Goal: Information Seeking & Learning: Learn about a topic

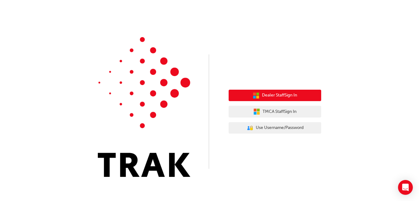
click at [257, 93] on icon "button" at bounding box center [257, 93] width 3 height 3
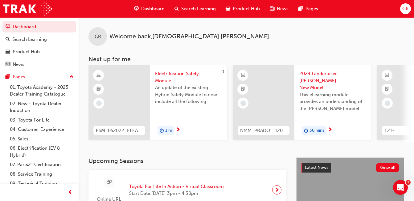
click at [155, 12] on span "Dashboard" at bounding box center [152, 8] width 23 height 7
click at [151, 5] on span "Dashboard" at bounding box center [152, 8] width 23 height 7
click at [144, 8] on span "Dashboard" at bounding box center [152, 8] width 23 height 7
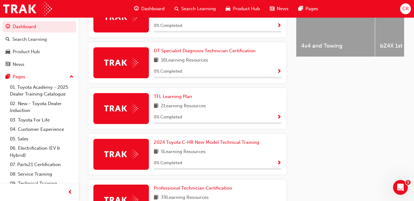
scroll to position [285, 0]
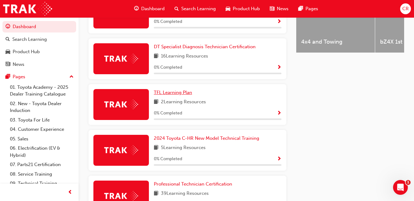
click at [187, 95] on span "TFL Learning Plan" at bounding box center [173, 92] width 38 height 6
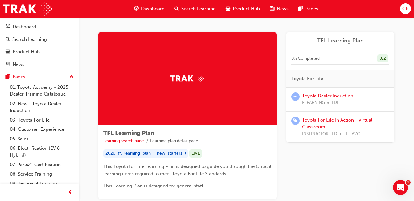
click at [329, 96] on link "Toyota Dealer Induction" at bounding box center [327, 96] width 51 height 6
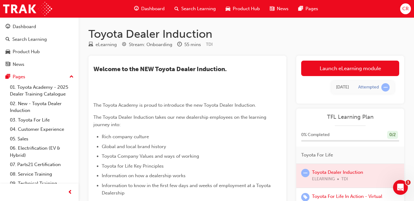
click at [344, 75] on link "Launch eLearning module" at bounding box center [350, 67] width 98 height 15
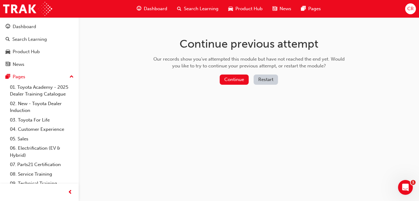
click at [240, 80] on button "Continue" at bounding box center [234, 79] width 29 height 10
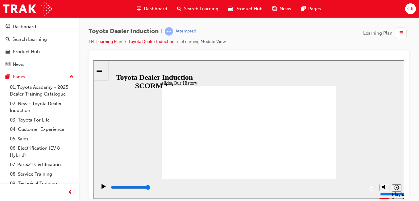
drag, startPoint x: 201, startPoint y: 160, endPoint x: 308, endPoint y: 164, distance: 107.5
type input "7500"
click at [384, 164] on circle "Mute (Ctrl+Alt+M)" at bounding box center [385, 163] width 2 height 2
click at [384, 173] on input "volume" at bounding box center [400, 170] width 40 height 5
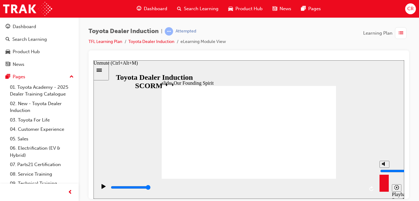
drag, startPoint x: 384, startPoint y: 176, endPoint x: 384, endPoint y: 155, distance: 21.3
type input "10"
click at [384, 168] on input "volume" at bounding box center [400, 170] width 40 height 5
click at [363, 139] on div "slide: Our Founding Spirit Rectangle 1 Our Founding Spirit BACK BACK NEXT NEXT …" at bounding box center [248, 129] width 311 height 138
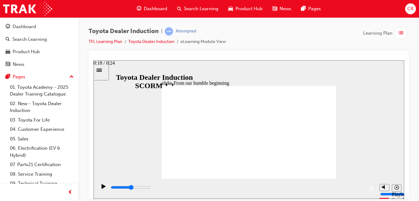
drag, startPoint x: 361, startPoint y: 187, endPoint x: 220, endPoint y: 198, distance: 141.5
click at [220, 198] on html "slide: From our humble beginning Rectangle 1 From our humble beginning in Japan…" at bounding box center [248, 129] width 311 height 138
drag, startPoint x: 220, startPoint y: 190, endPoint x: 113, endPoint y: 193, distance: 106.5
click at [113, 190] on div "playback controls" at bounding box center [237, 187] width 254 height 7
click at [102, 188] on icon "Play (Ctrl+Alt+P)" at bounding box center [104, 185] width 4 height 5
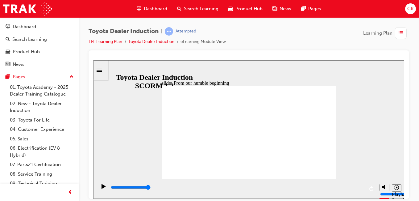
drag, startPoint x: 363, startPoint y: 186, endPoint x: 245, endPoint y: 202, distance: 119.3
click at [245, 198] on html "slide: Why Toyota and not 'Toyoda'? Rectangle 1 Why Toyota and not 'Toyoda'? To…" at bounding box center [248, 129] width 311 height 138
drag, startPoint x: 247, startPoint y: 187, endPoint x: 102, endPoint y: 193, distance: 145.7
click at [102, 188] on icon "Play (Ctrl+Alt+P)" at bounding box center [104, 185] width 4 height 5
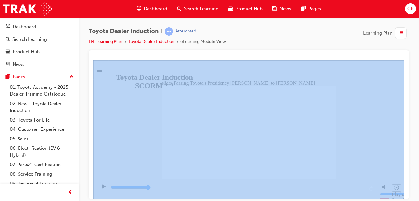
drag, startPoint x: 419, startPoint y: 57, endPoint x: 420, endPoint y: 98, distance: 41.1
click at [419, 98] on html "Your version of Internet Explorer is outdated and not supported. Please upgrade…" at bounding box center [209, 100] width 419 height 201
click at [81, 63] on div "Toyota Dealer Induction | Attempted TFL Learning Plan Toyota Dealer Induction e…" at bounding box center [249, 101] width 340 height 168
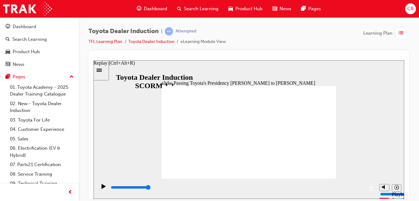
click at [373, 188] on icon "Replay (Ctrl+Alt+R)" at bounding box center [371, 187] width 5 height 5
click at [103, 188] on icon "Play (Ctrl+Alt+P)" at bounding box center [104, 185] width 4 height 5
click at [39, 109] on link "02. New - Toyota Dealer Induction" at bounding box center [41, 107] width 69 height 16
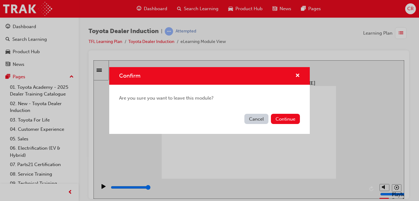
click at [259, 120] on button "Cancel" at bounding box center [256, 119] width 24 height 10
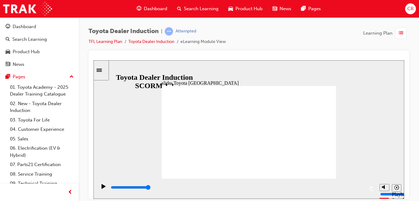
click at [103, 188] on icon "Play (Ctrl+Alt+P)" at bounding box center [104, 185] width 4 height 5
drag, startPoint x: 363, startPoint y: 188, endPoint x: 249, endPoint y: 189, distance: 114.2
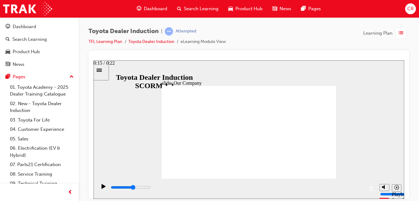
click at [249, 189] on div "playback controls" at bounding box center [237, 187] width 254 height 7
drag, startPoint x: 249, startPoint y: 189, endPoint x: 175, endPoint y: 186, distance: 74.4
click at [175, 186] on div "playback controls" at bounding box center [237, 187] width 254 height 7
click at [175, 187] on div "playback controls" at bounding box center [237, 187] width 254 height 7
drag, startPoint x: 175, startPoint y: 187, endPoint x: 89, endPoint y: 186, distance: 85.5
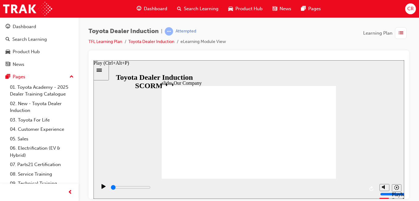
click at [93, 186] on html "slide: Our Company Rectangle 1 Our Company Toyota Motor Corporation is the worl…" at bounding box center [248, 129] width 311 height 138
drag, startPoint x: 116, startPoint y: 186, endPoint x: 75, endPoint y: 190, distance: 41.2
click at [93, 190] on html "slide: Our Company Rectangle 1 Our Company Toyota Motor Corporation is the worl…" at bounding box center [248, 129] width 311 height 138
click at [102, 188] on icon "Play (Ctrl+Alt+P)" at bounding box center [104, 185] width 4 height 5
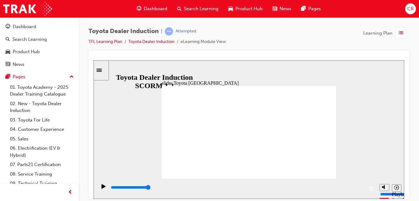
click at [324, 89] on span "Group 1 Freeform 4 Freeform 2 Toyota's First Car, the AA Sedan. Freeform 3 Free…" at bounding box center [249, 134] width 174 height 98
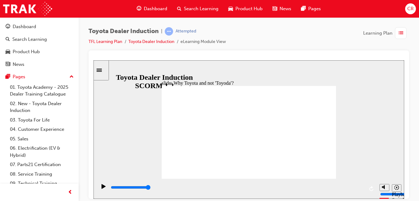
type input "25000"
click at [380, 176] on div "slide: Passing Toyota's Presidency Akio Toyoda to Koji Sato Rectangle 1 Passing…" at bounding box center [248, 129] width 311 height 138
click at [419, 78] on div "Toyota Dealer Induction | Attempted TFL Learning Plan Toyota Dealer Induction e…" at bounding box center [249, 101] width 340 height 168
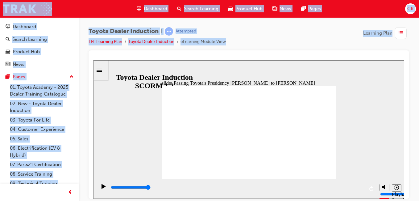
click at [419, 78] on div "Toyota Dealer Induction | Attempted TFL Learning Plan Toyota Dealer Induction e…" at bounding box center [249, 101] width 340 height 168
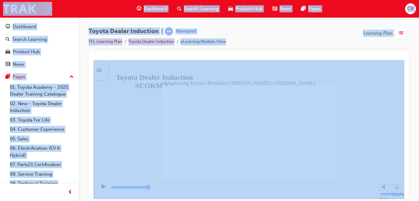
click at [419, 78] on div "Toyota Dealer Induction | Attempted TFL Learning Plan Toyota Dealer Induction e…" at bounding box center [249, 101] width 340 height 168
